Goal: Find specific page/section: Find specific page/section

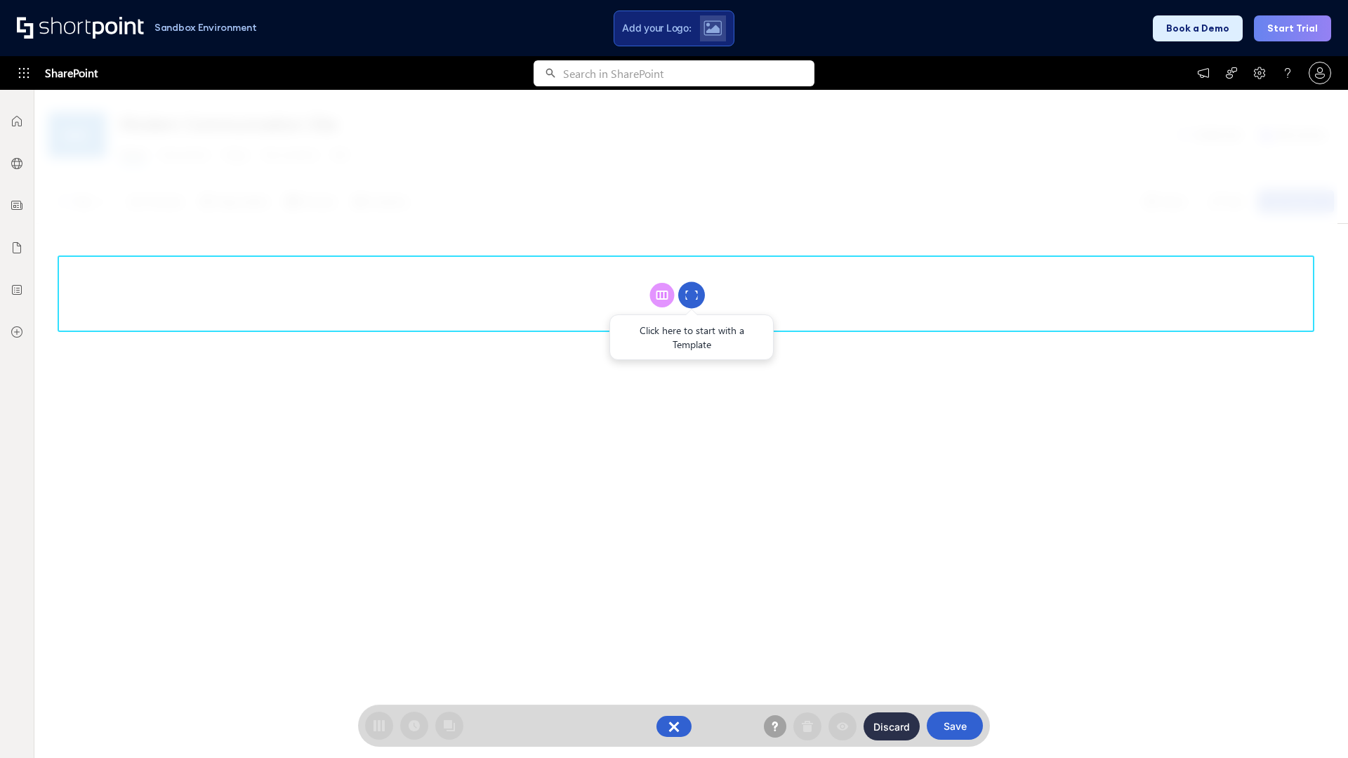
click at [692, 295] on circle at bounding box center [691, 295] width 27 height 27
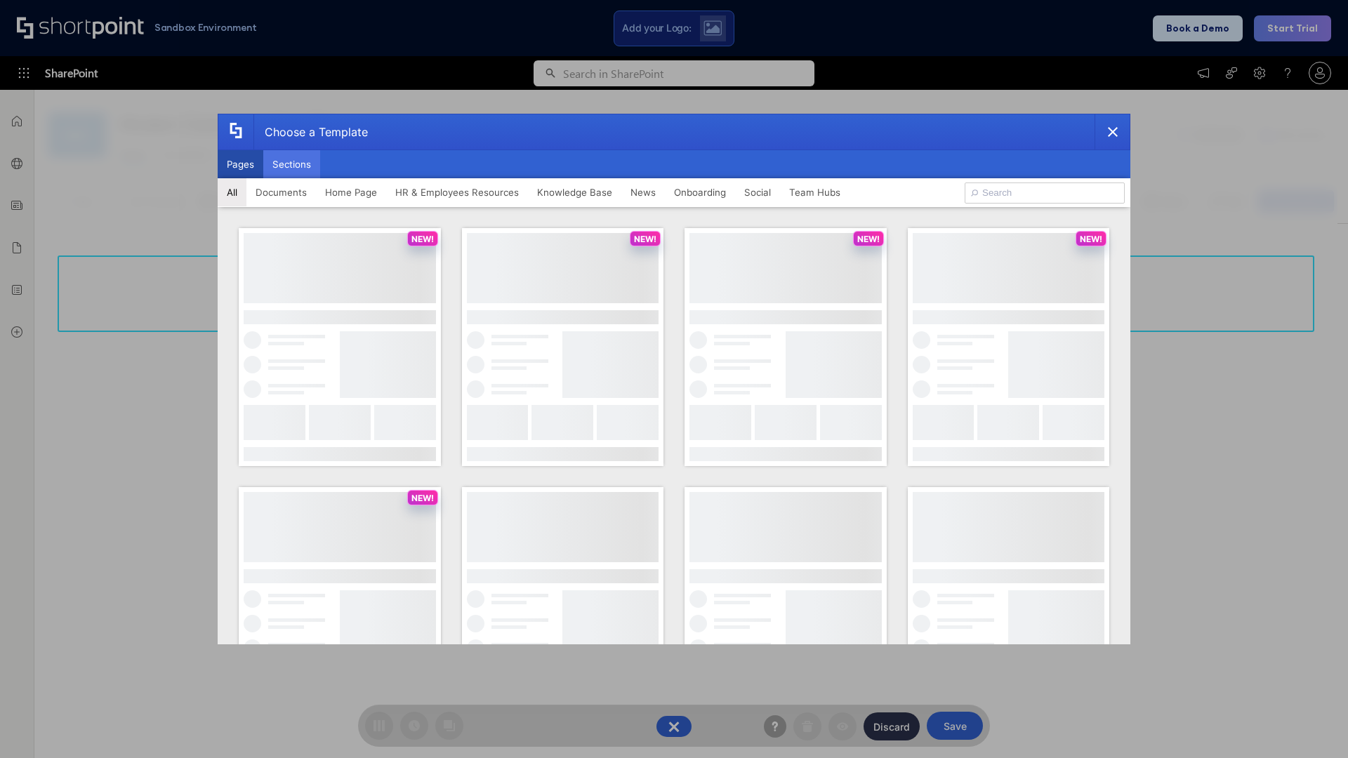
click at [291, 164] on button "Sections" at bounding box center [291, 164] width 57 height 28
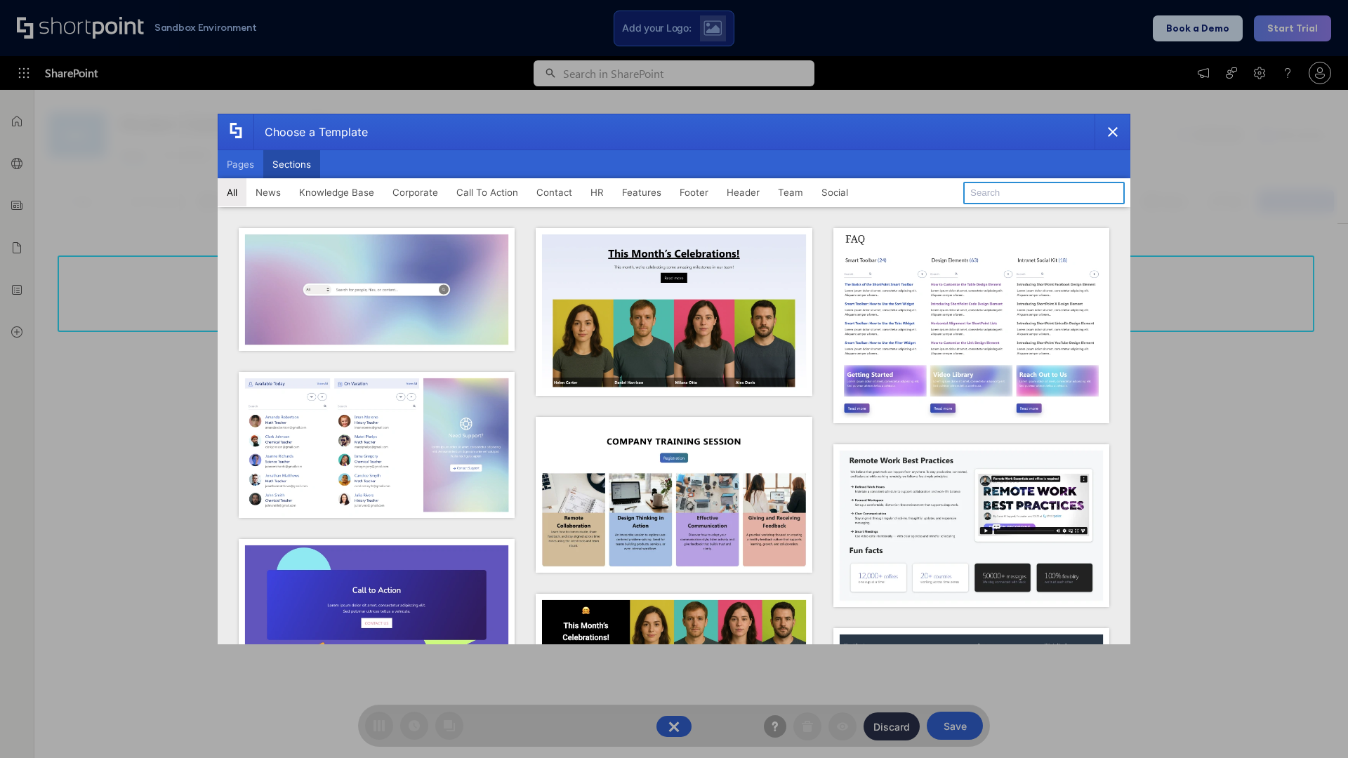
type input "Meet The Team"
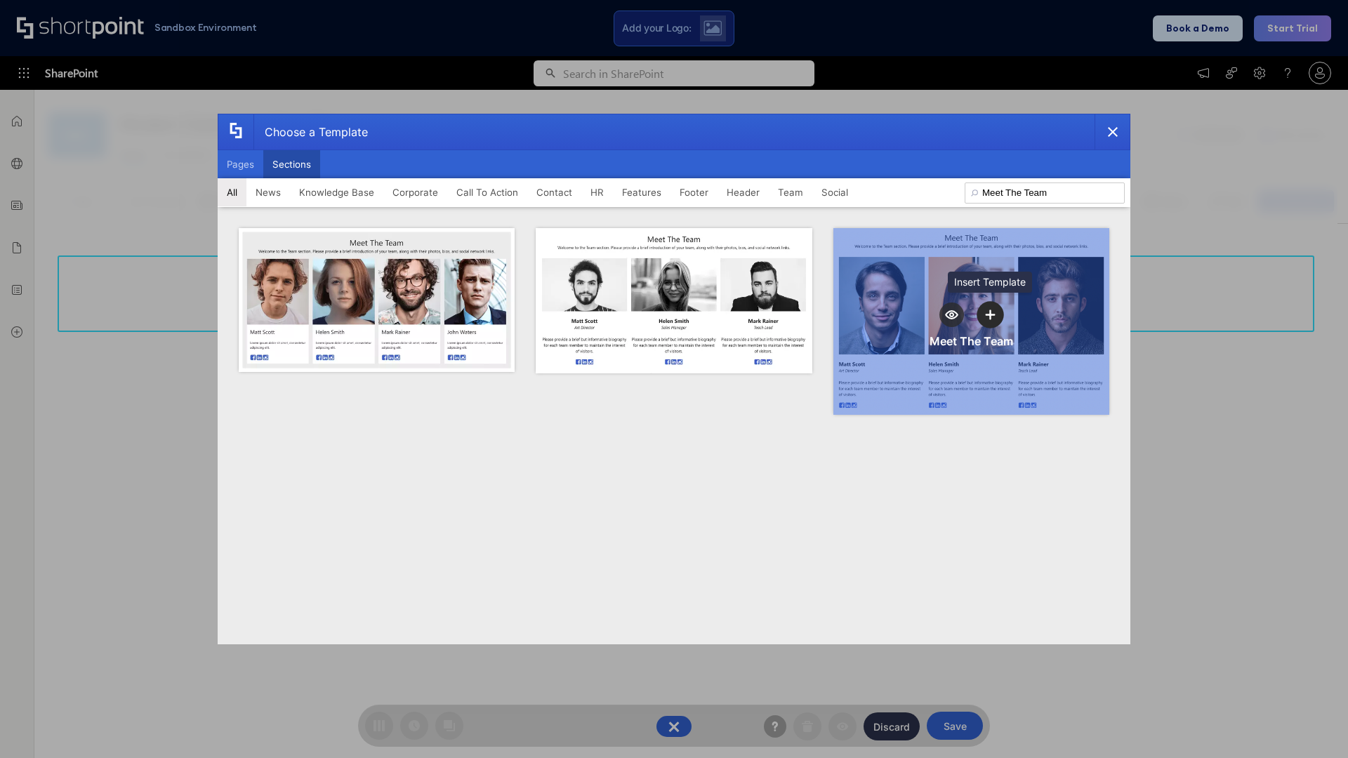
click at [990, 315] on icon "template selector" at bounding box center [991, 315] width 10 height 10
